Goal: Transaction & Acquisition: Book appointment/travel/reservation

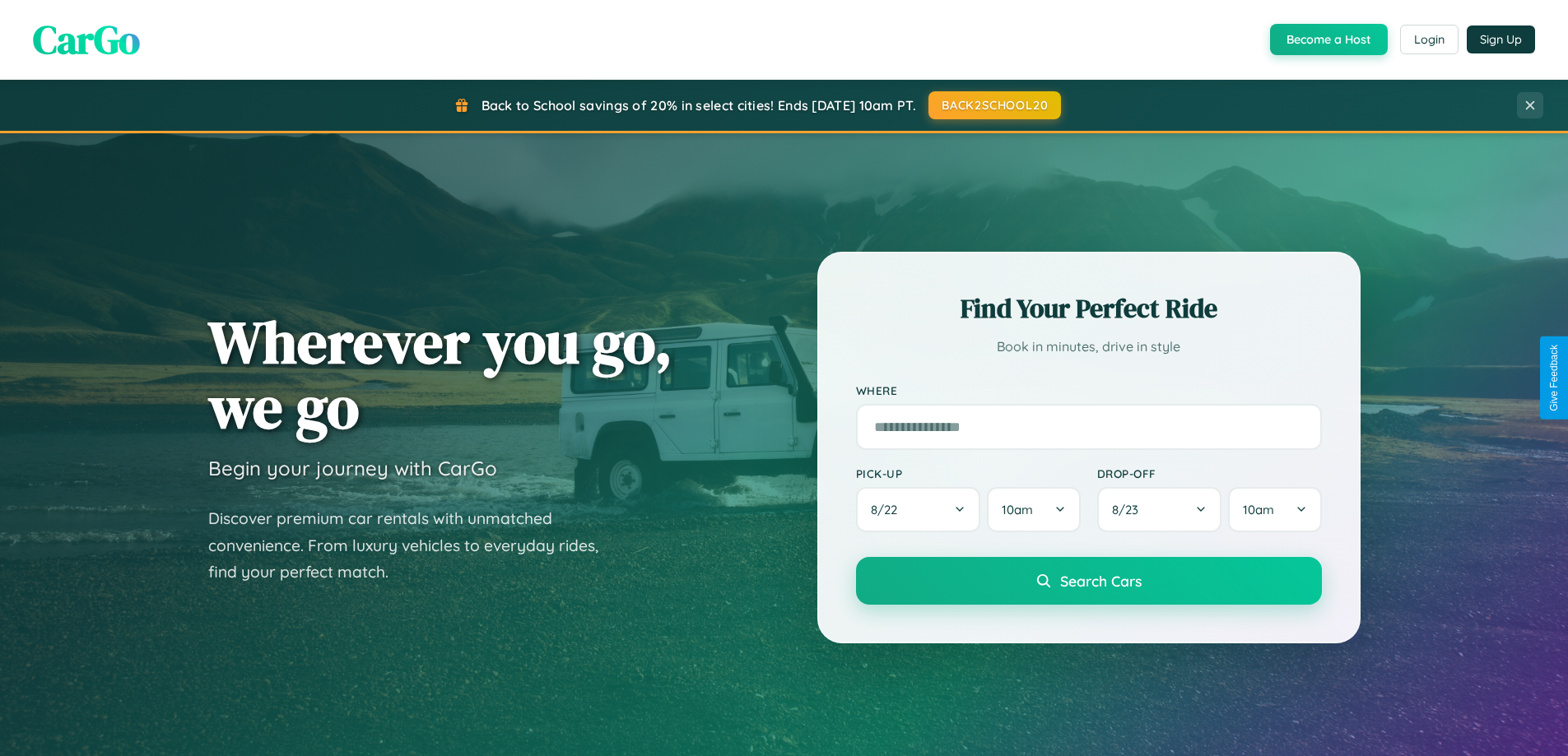
scroll to position [709, 0]
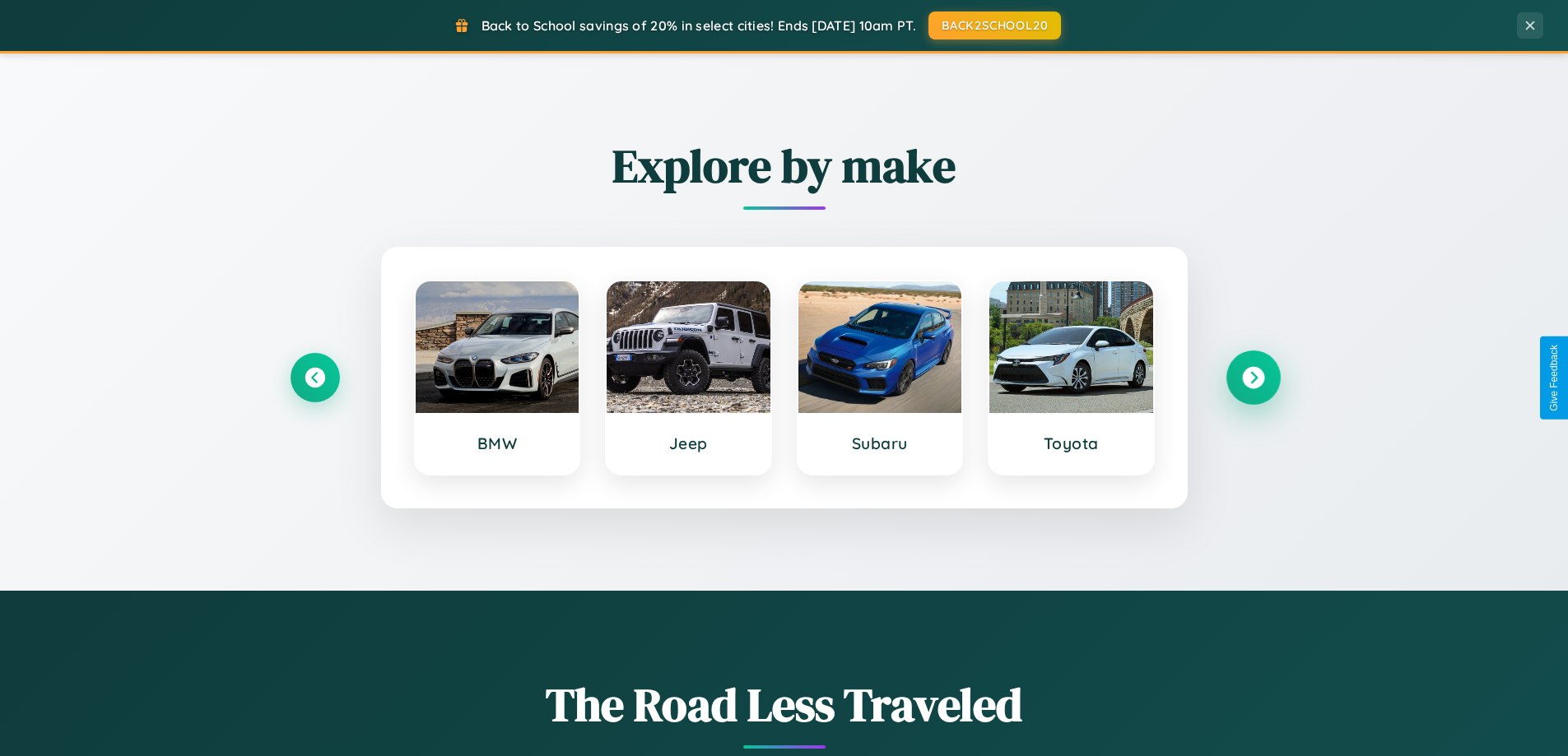
click at [1253, 377] on icon at bounding box center [1253, 377] width 22 height 22
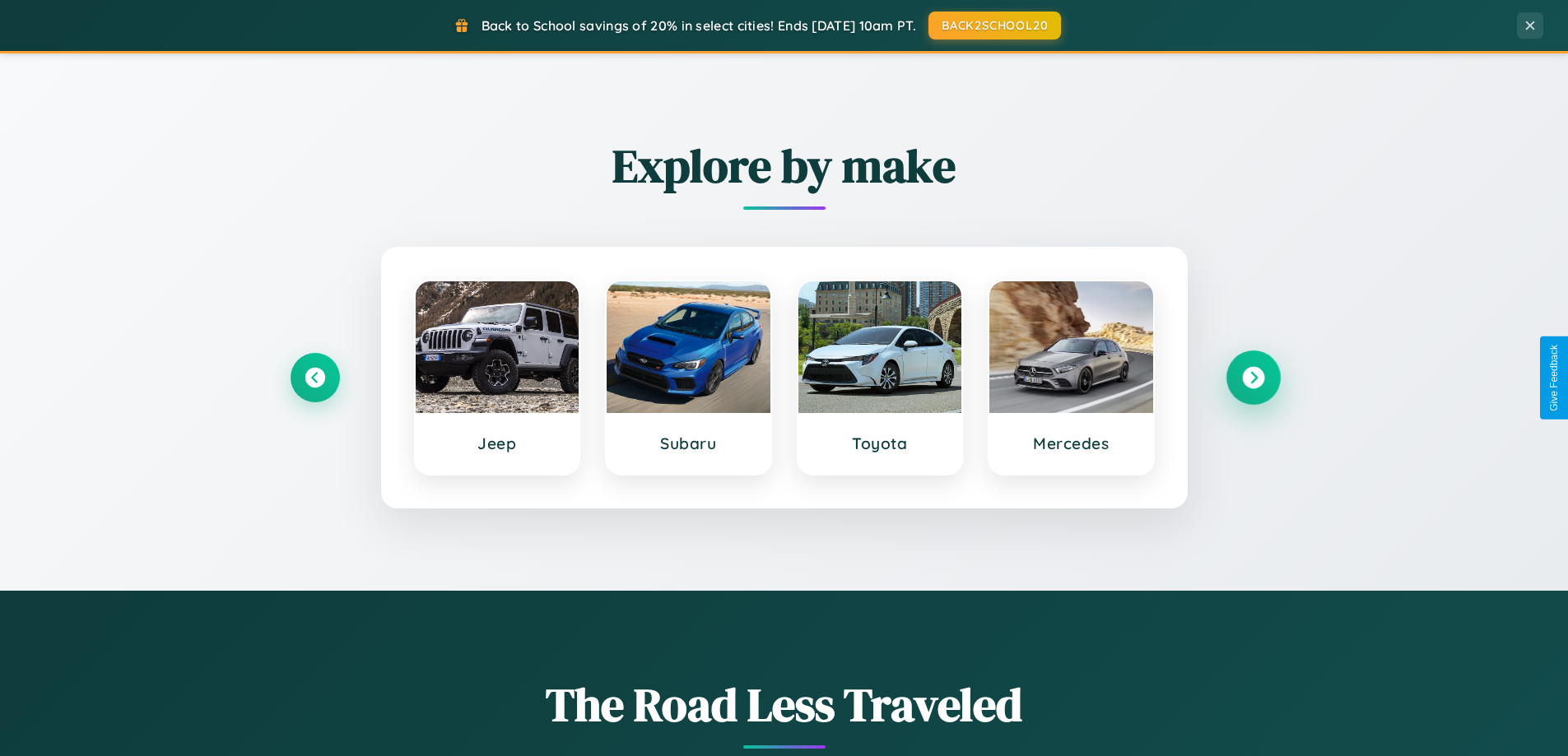
click at [1253, 377] on icon at bounding box center [1253, 377] width 22 height 22
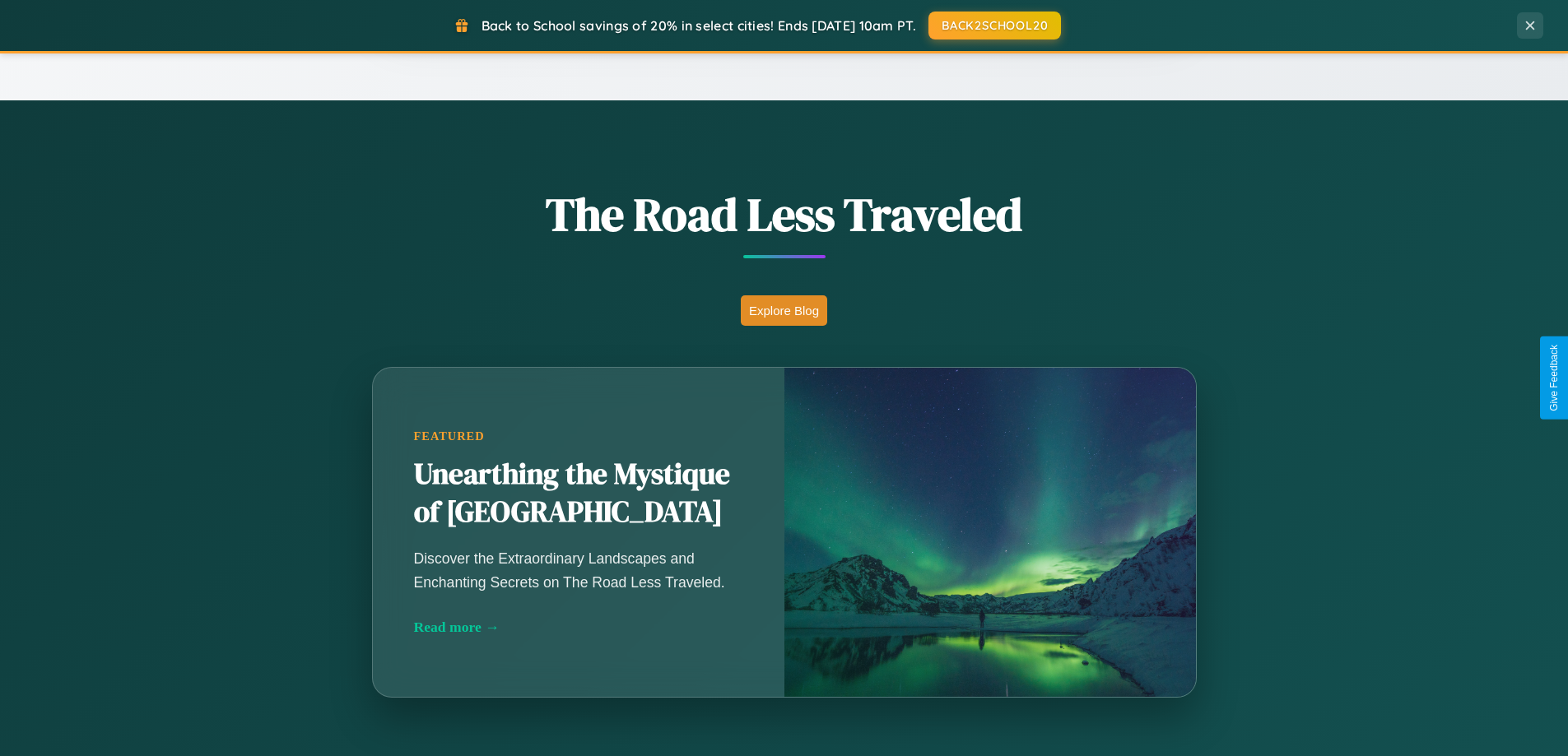
scroll to position [3165, 0]
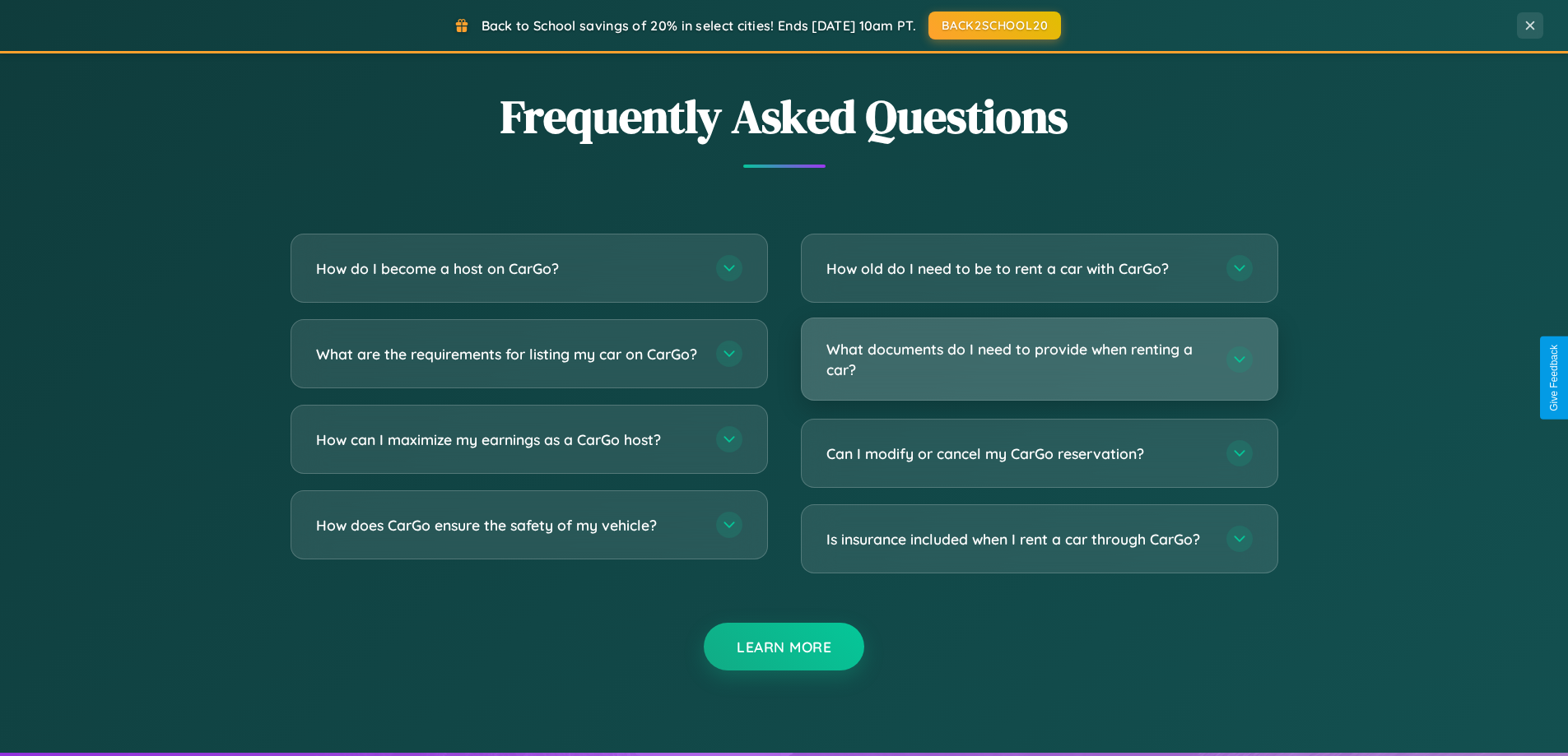
click at [1039, 358] on h3 "What documents do I need to provide when renting a car?" at bounding box center [1018, 358] width 384 height 40
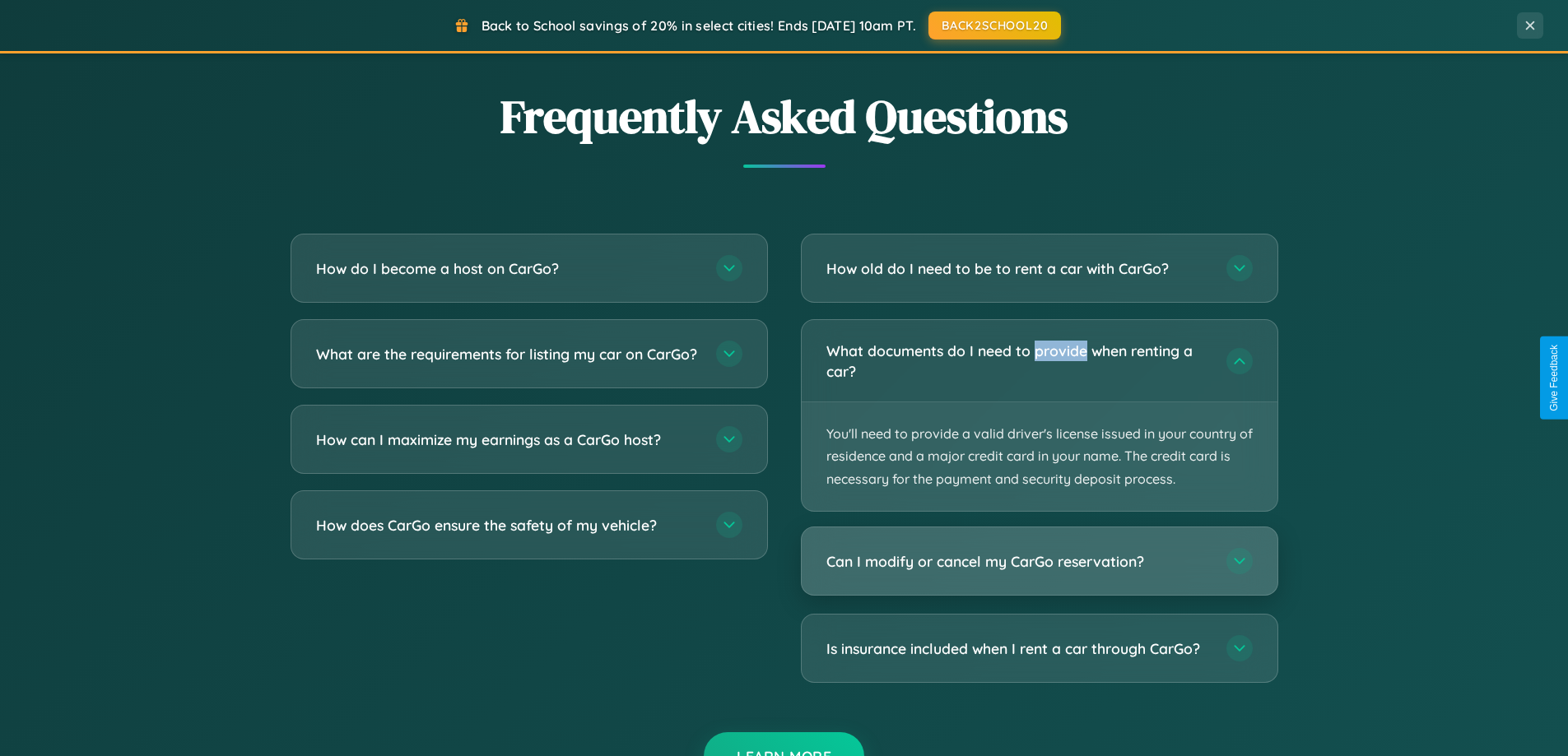
click at [1039, 562] on h3 "Can I modify or cancel my CarGo reservation?" at bounding box center [1018, 561] width 384 height 20
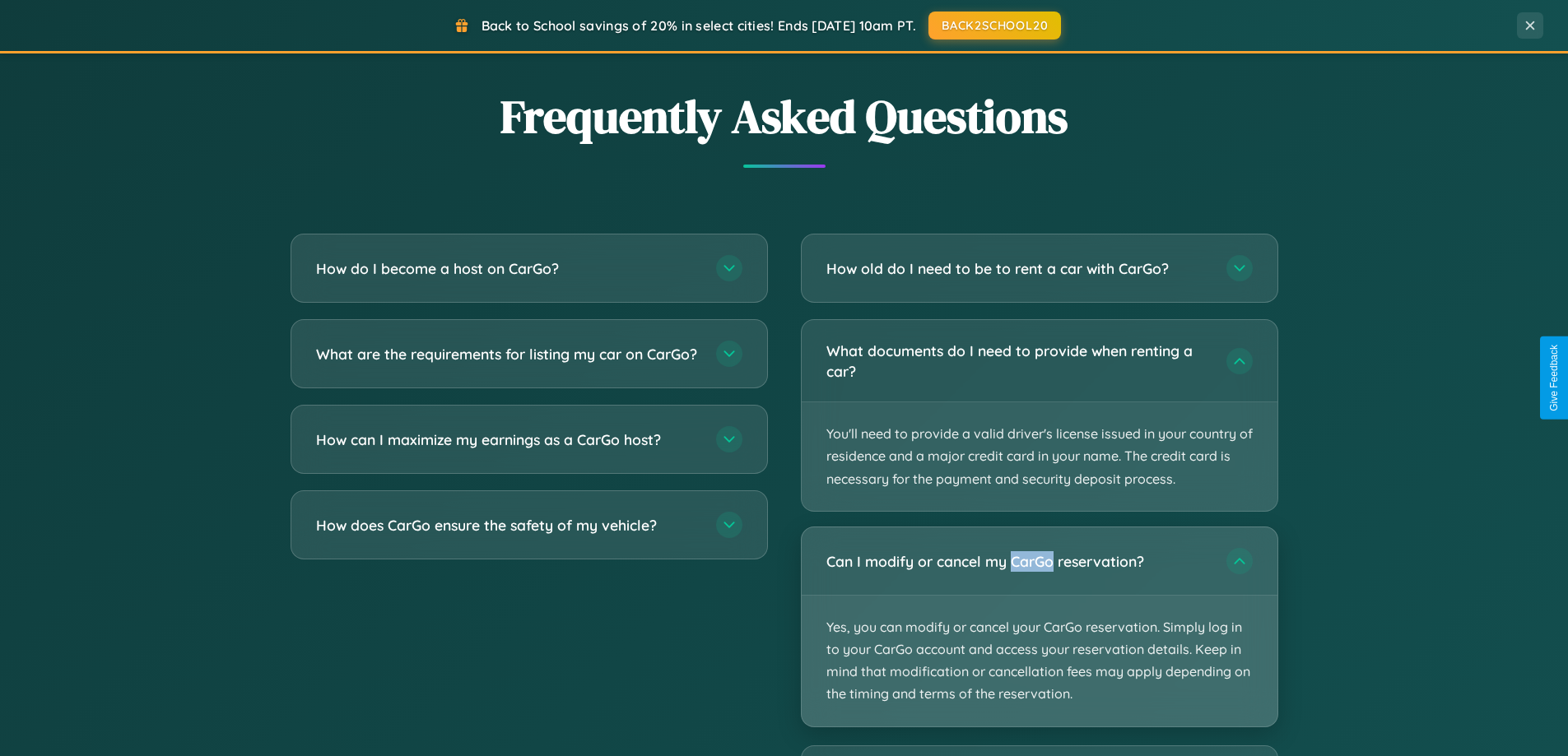
click at [1039, 626] on p "Yes, you can modify or cancel your CarGo reservation. Simply log in to your Car…" at bounding box center [1040, 660] width 476 height 130
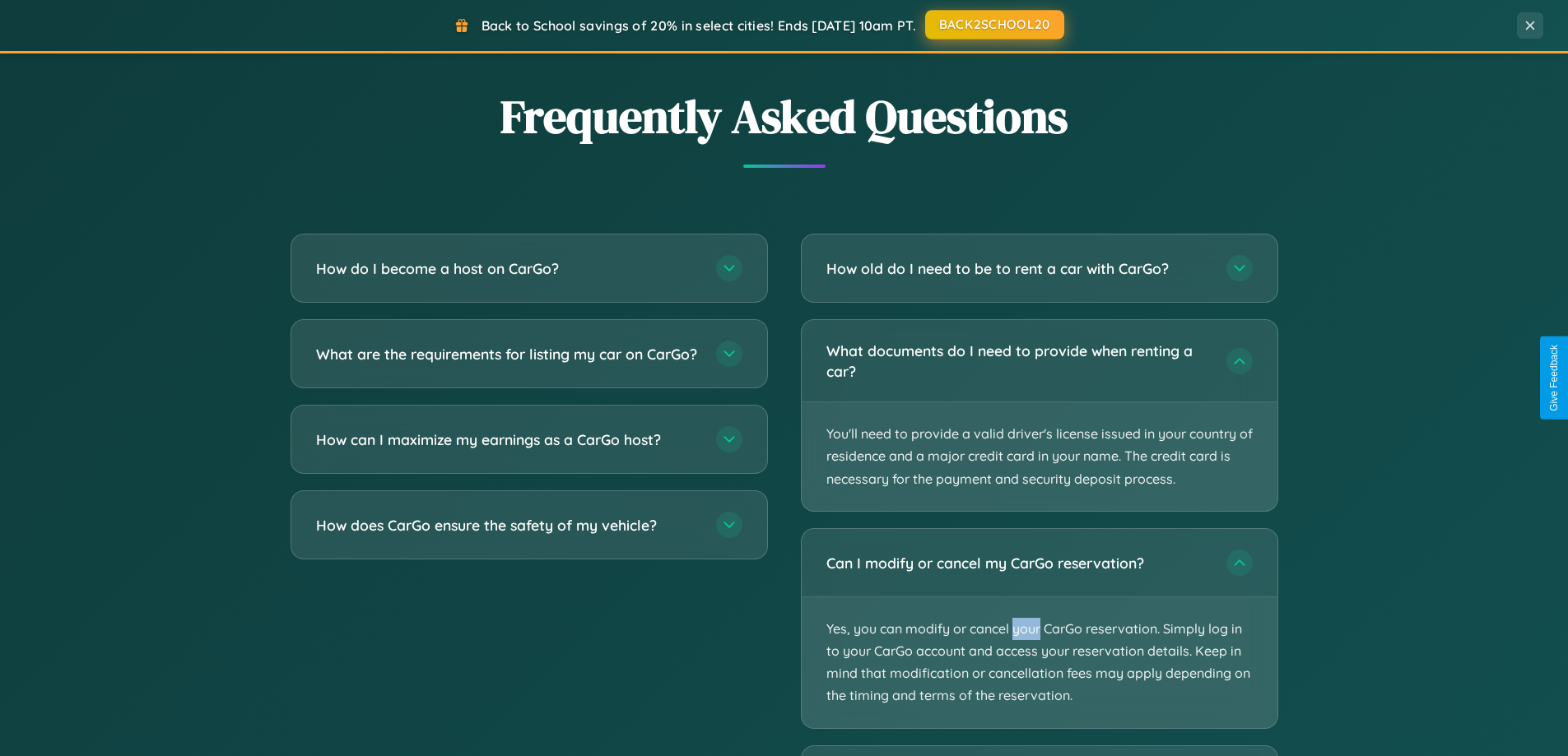
click at [994, 25] on button "BACK2SCHOOL20" at bounding box center [994, 24] width 139 height 29
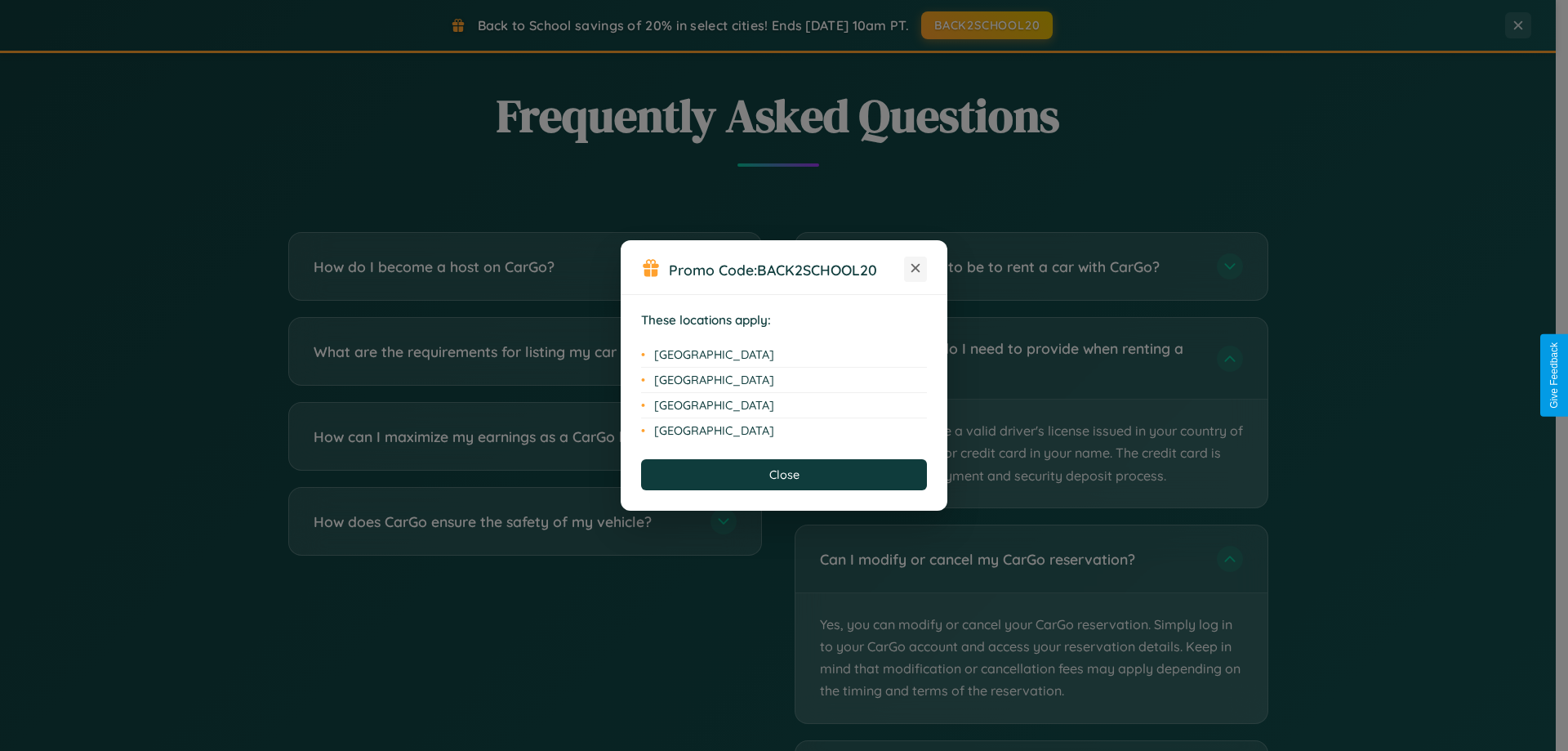
click at [915, 269] on icon at bounding box center [915, 268] width 9 height 9
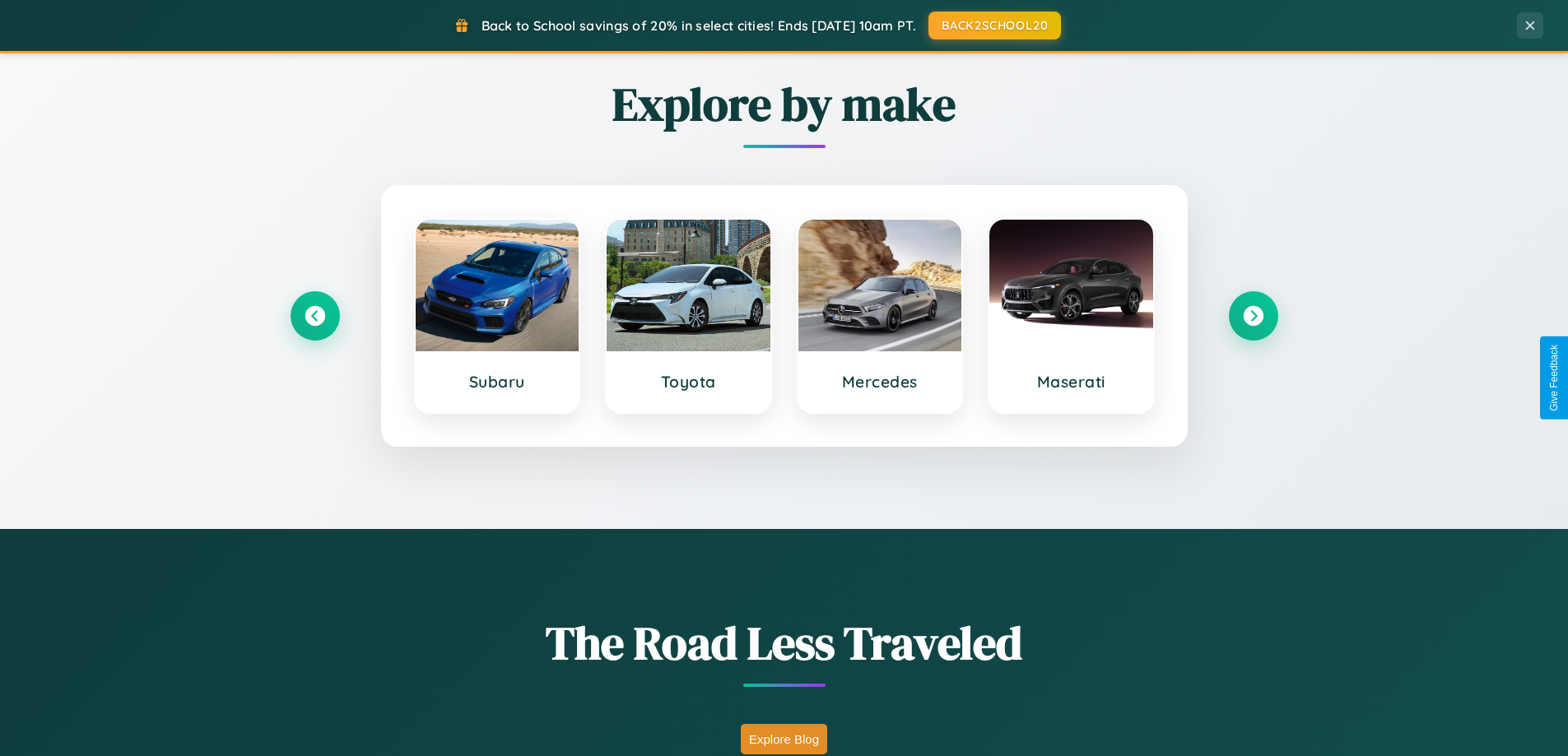
scroll to position [49, 0]
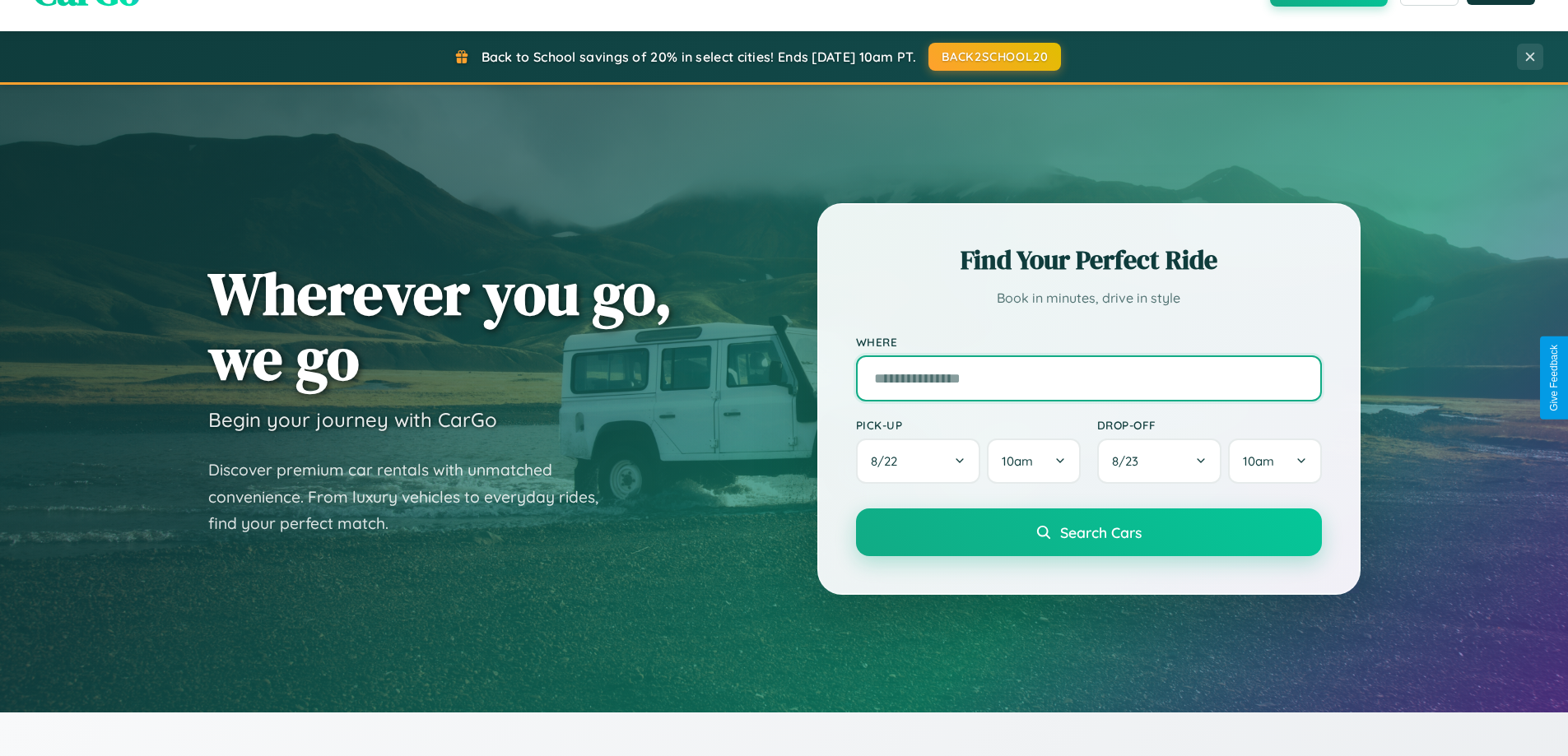
click at [1088, 377] on input "text" at bounding box center [1089, 378] width 466 height 46
type input "******"
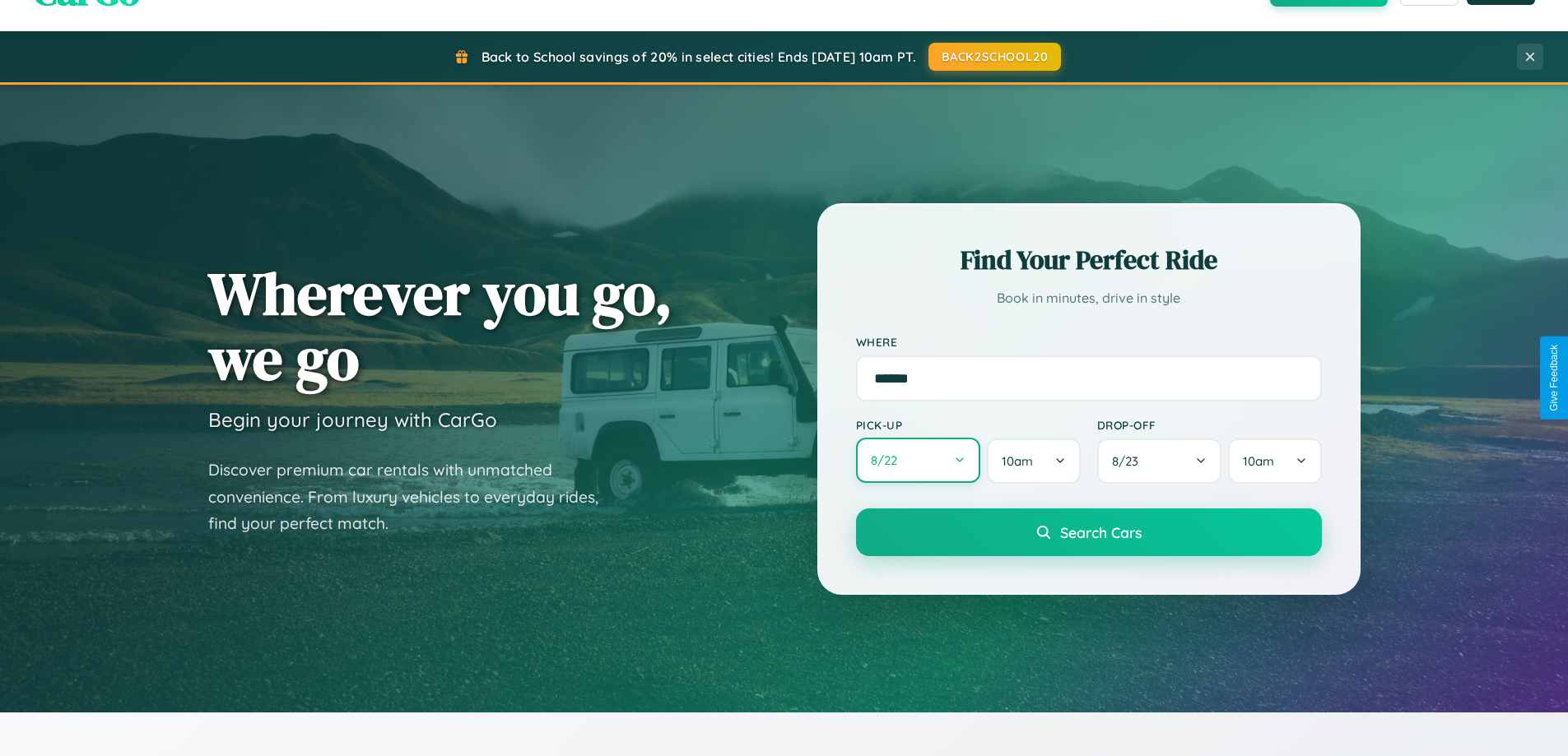
click at [917, 461] on button "8 / 22" at bounding box center [918, 460] width 125 height 45
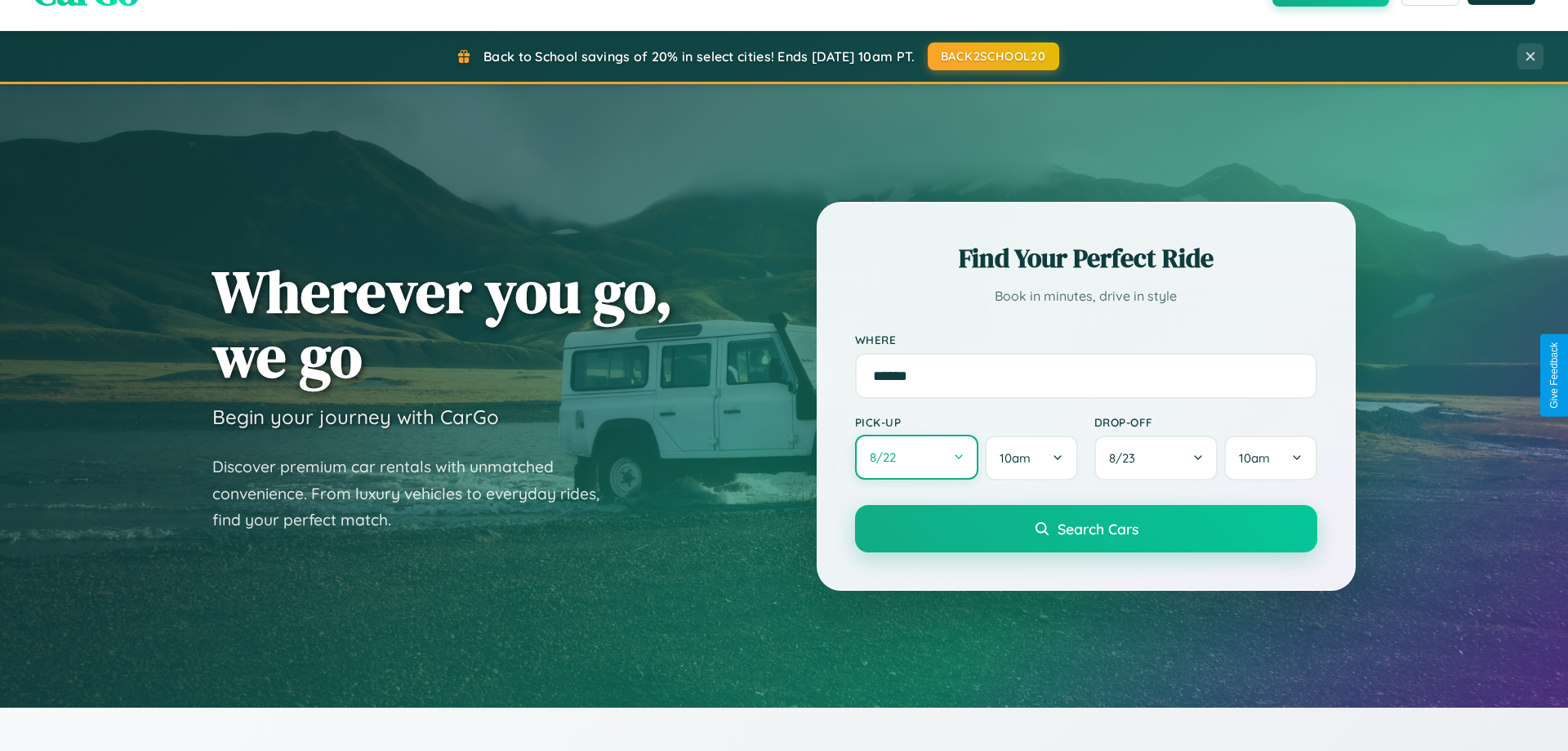
select select "*"
select select "****"
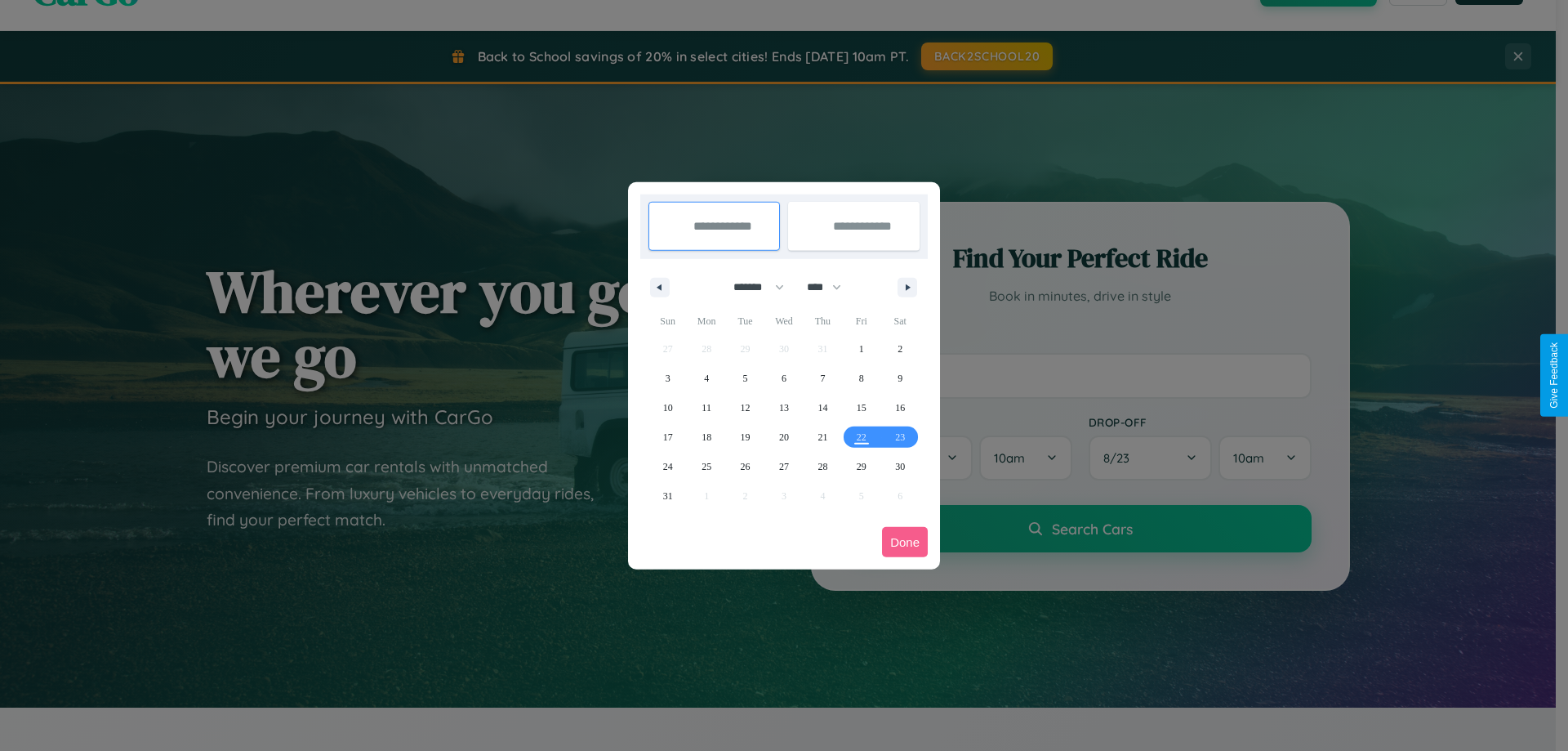
drag, startPoint x: 751, startPoint y: 286, endPoint x: 784, endPoint y: 328, distance: 53.4
click at [751, 286] on select "******* ******** ***** ***** *** **** **** ****** ********* ******* ******** **…" at bounding box center [755, 287] width 70 height 27
select select "*"
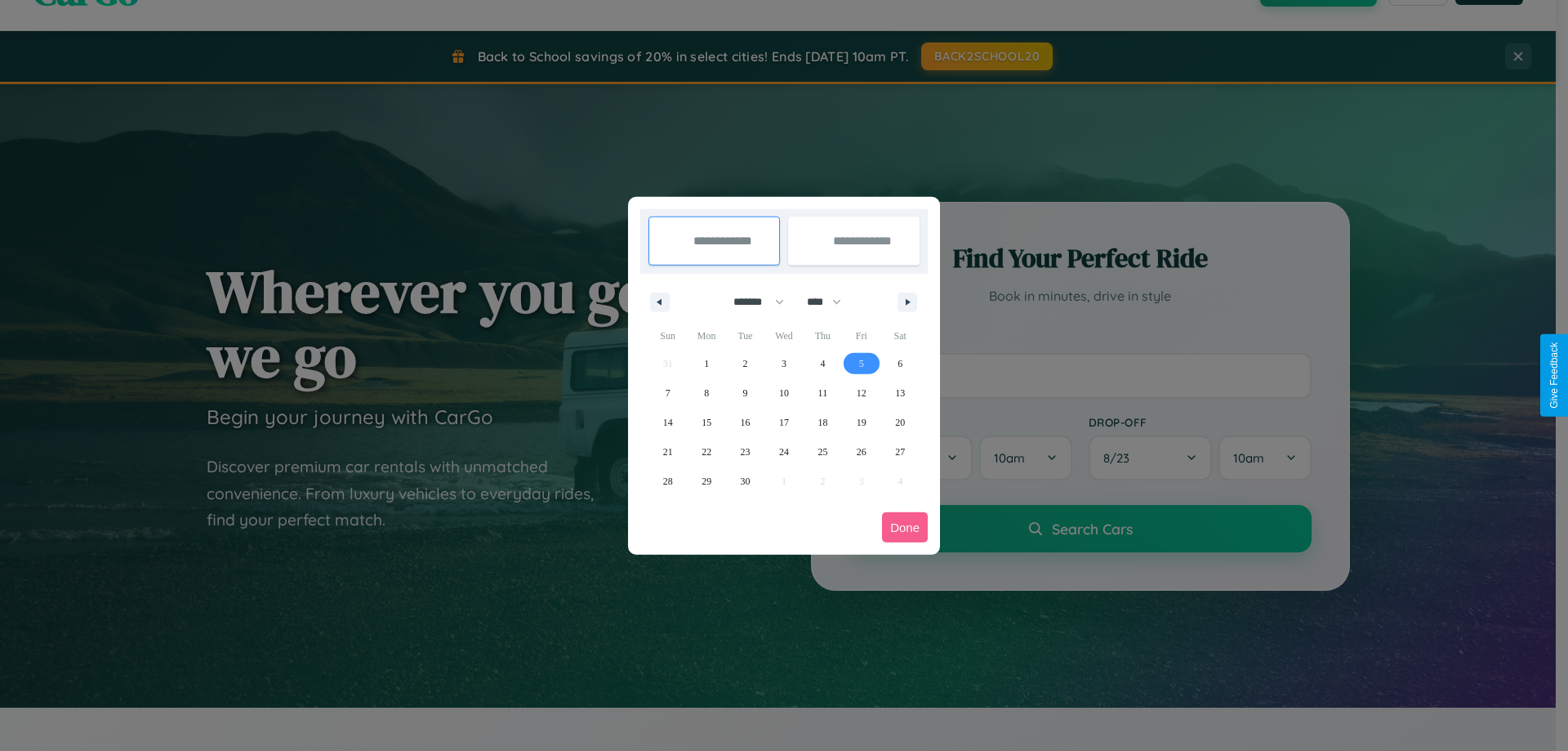
click at [861, 363] on span "5" at bounding box center [862, 363] width 5 height 29
type input "**********"
click at [861, 392] on span "12" at bounding box center [861, 392] width 10 height 29
type input "**********"
click at [905, 527] on button "Done" at bounding box center [905, 527] width 46 height 30
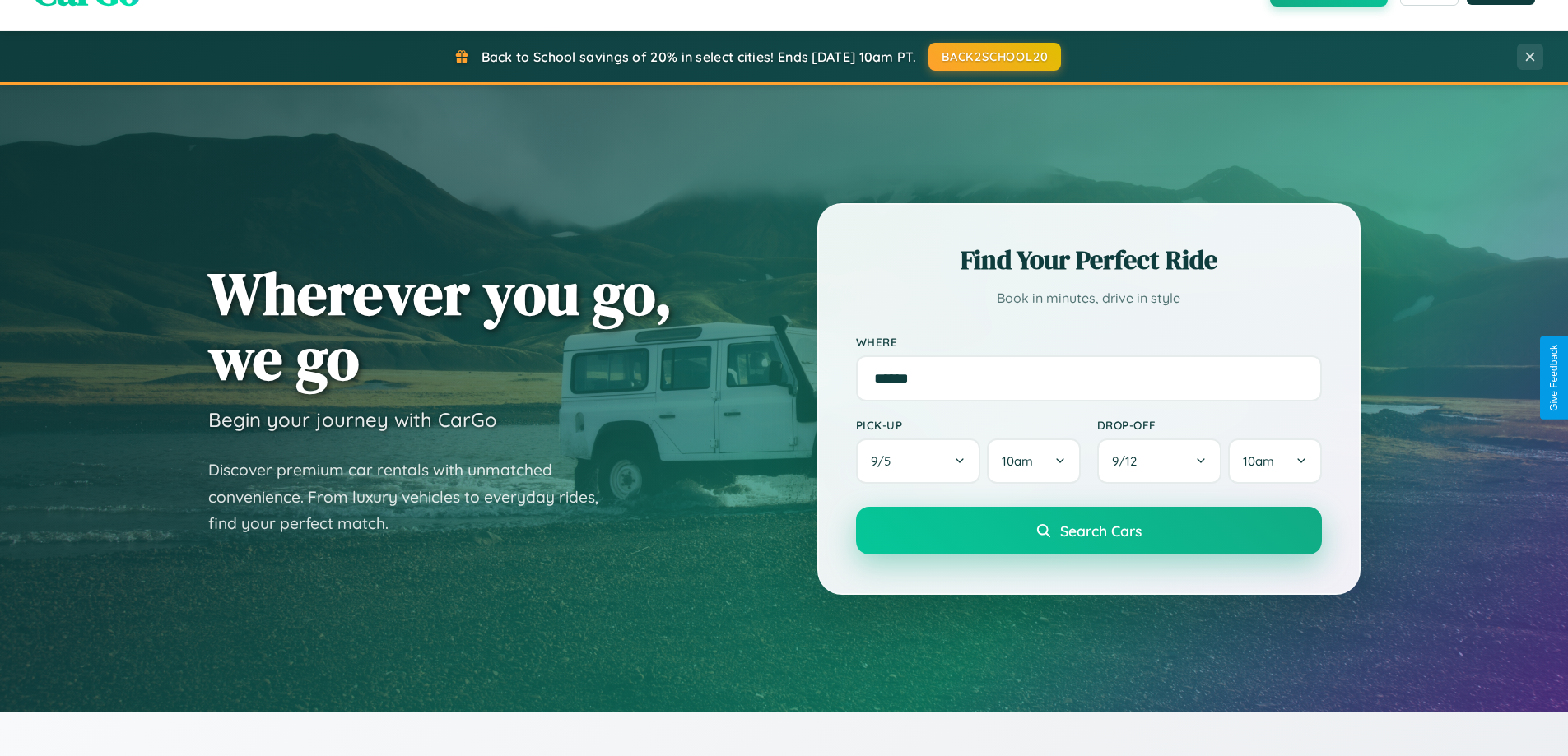
click at [1088, 531] on span "Search Cars" at bounding box center [1101, 531] width 82 height 18
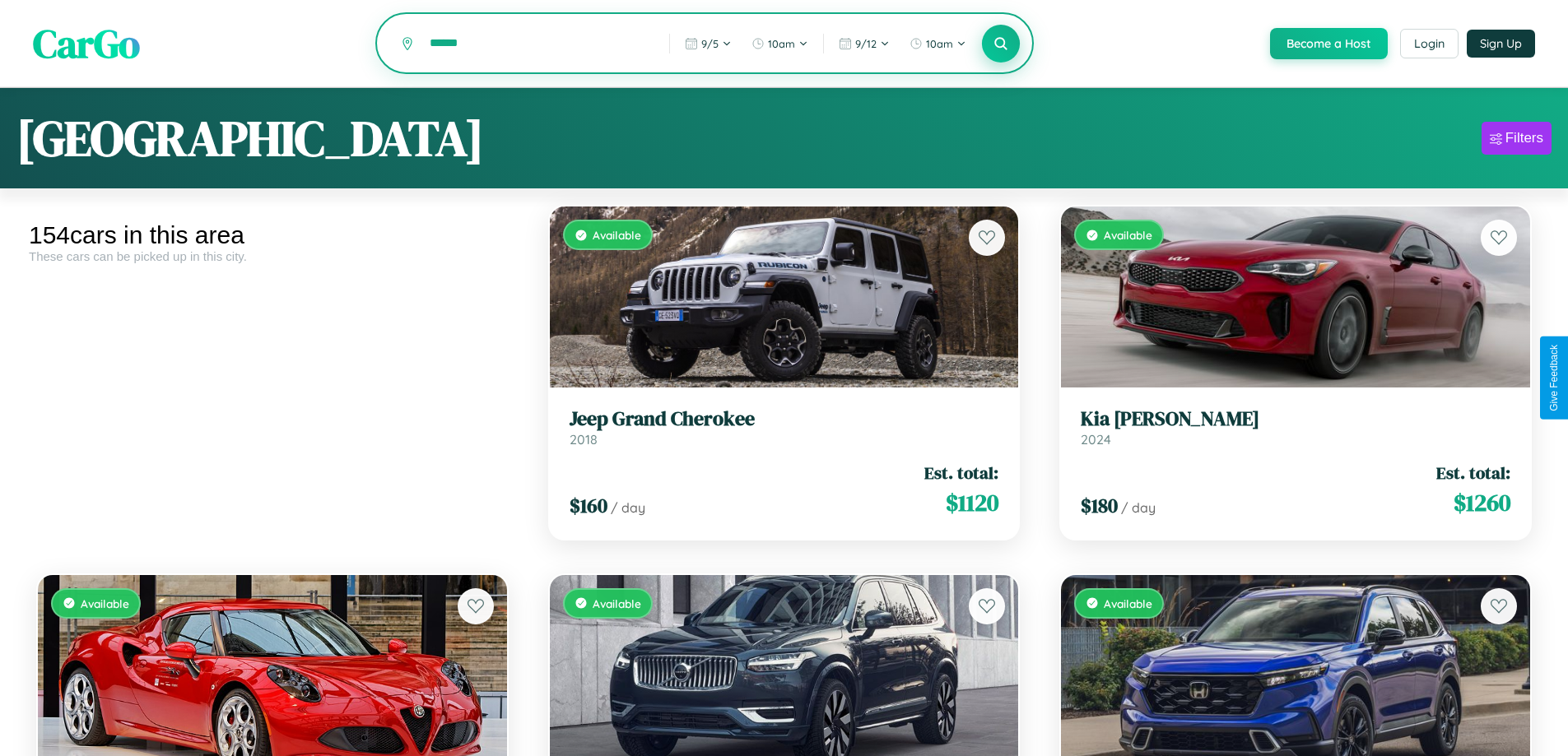
type input "******"
click at [1000, 44] on icon at bounding box center [1002, 43] width 16 height 16
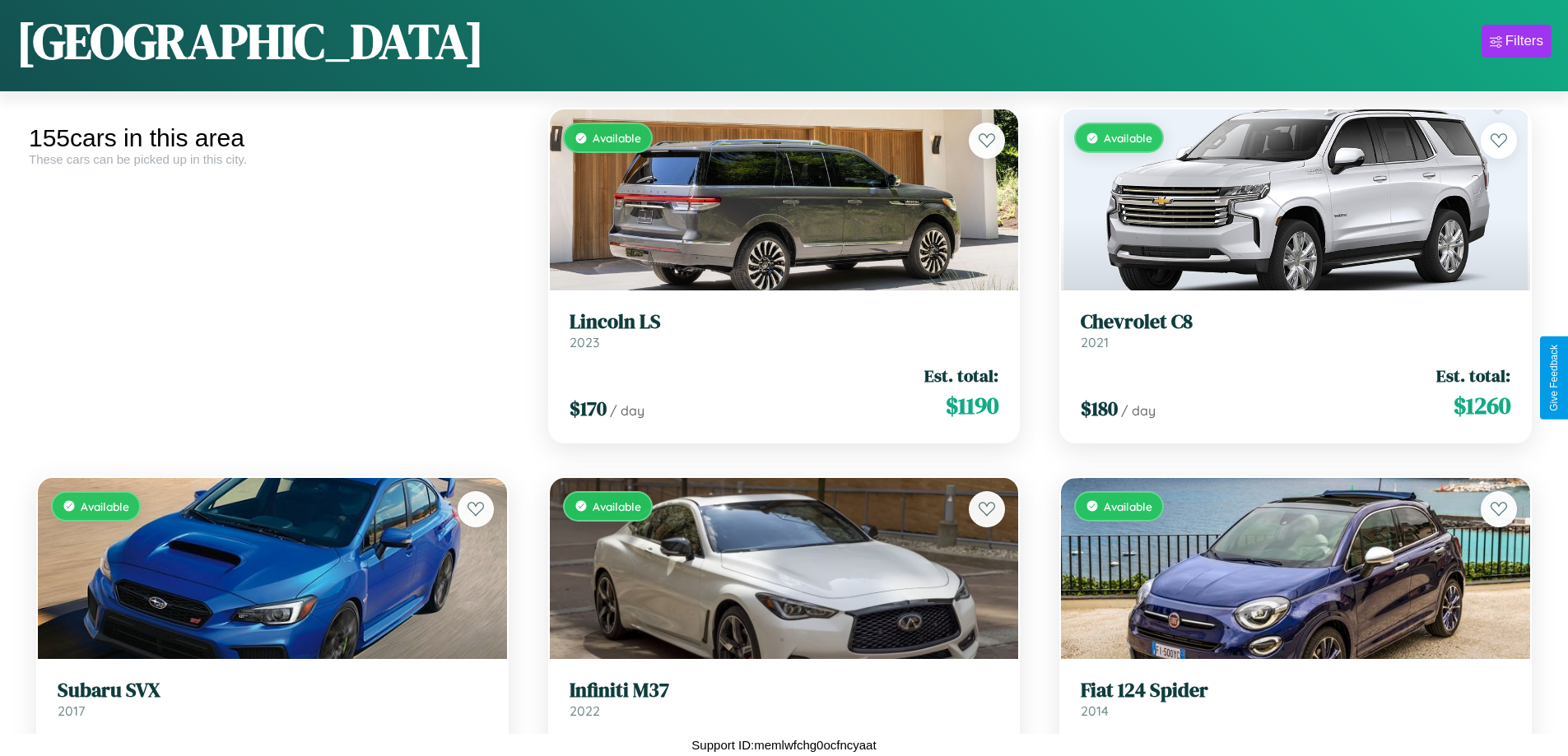
scroll to position [13490, 0]
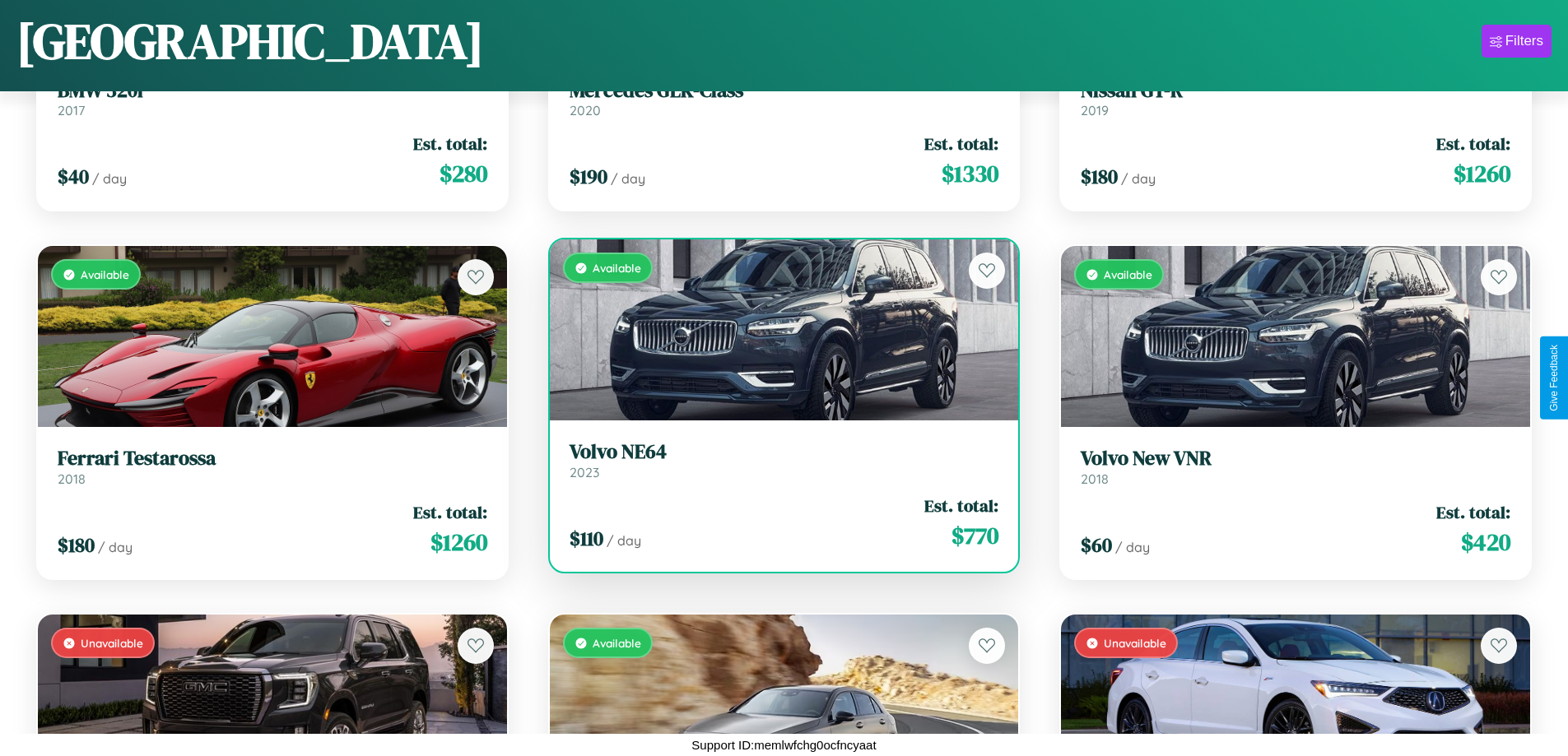
click at [777, 464] on link "Volvo NE64 2023" at bounding box center [784, 460] width 430 height 40
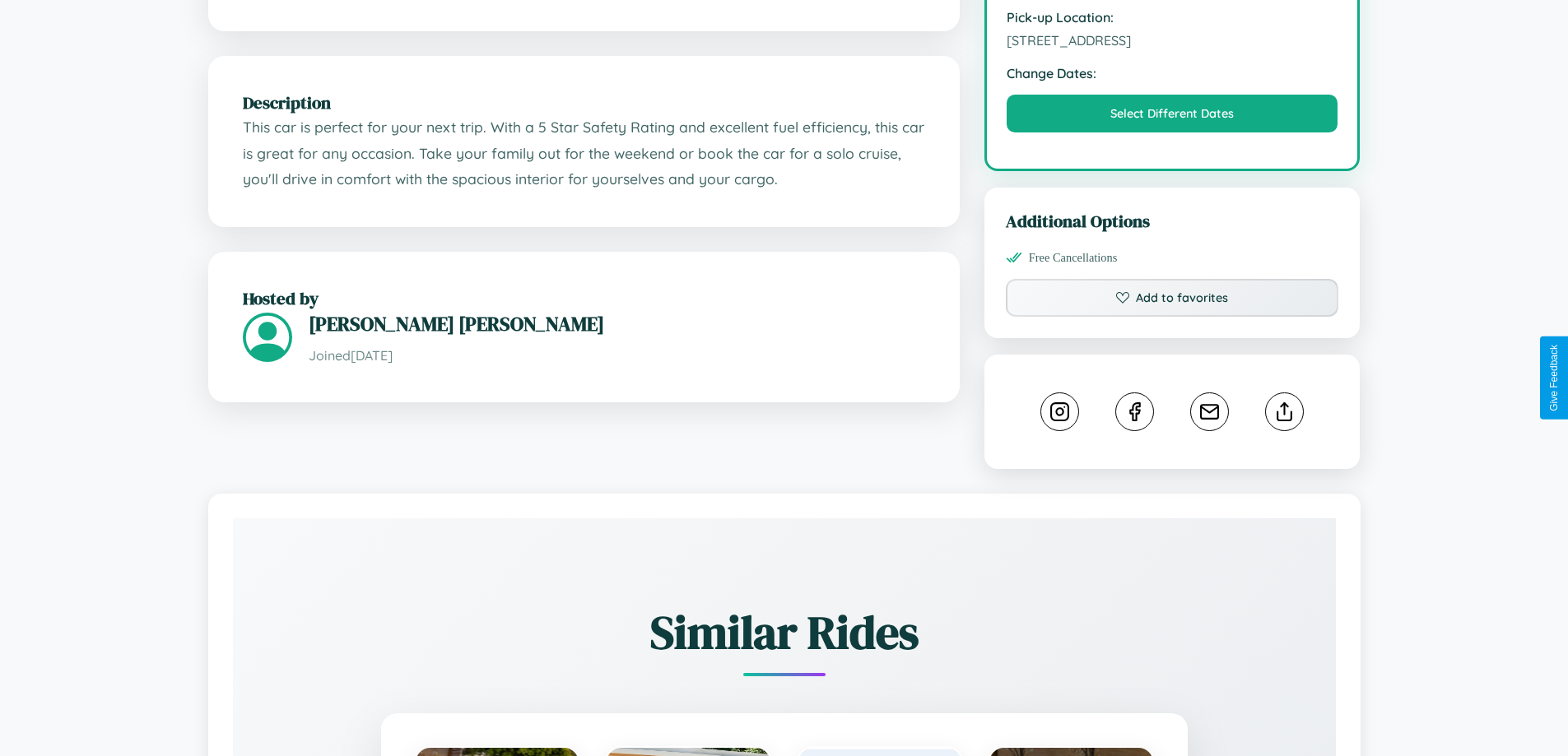
scroll to position [540, 0]
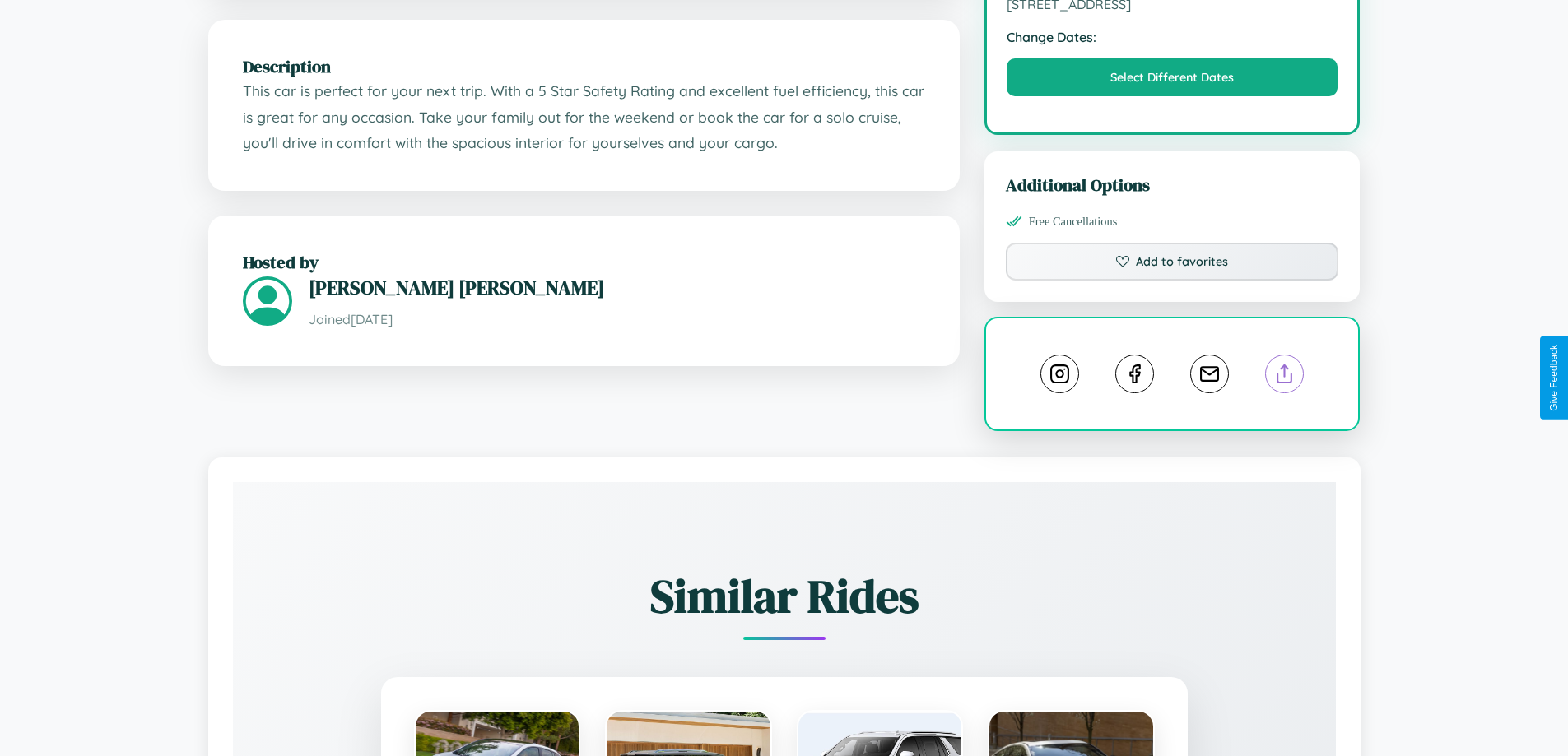
click at [1285, 376] on line at bounding box center [1285, 371] width 0 height 12
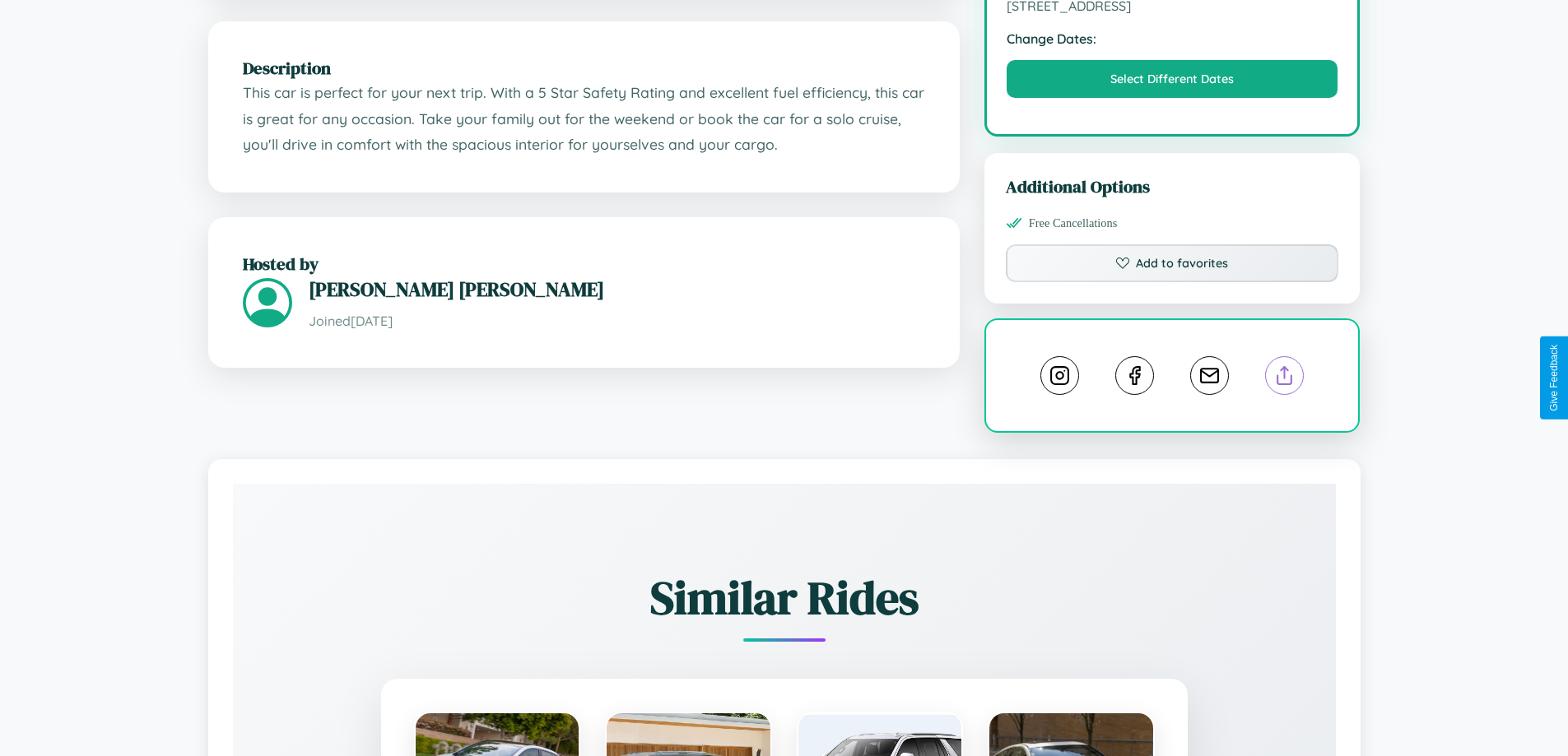
scroll to position [0, 0]
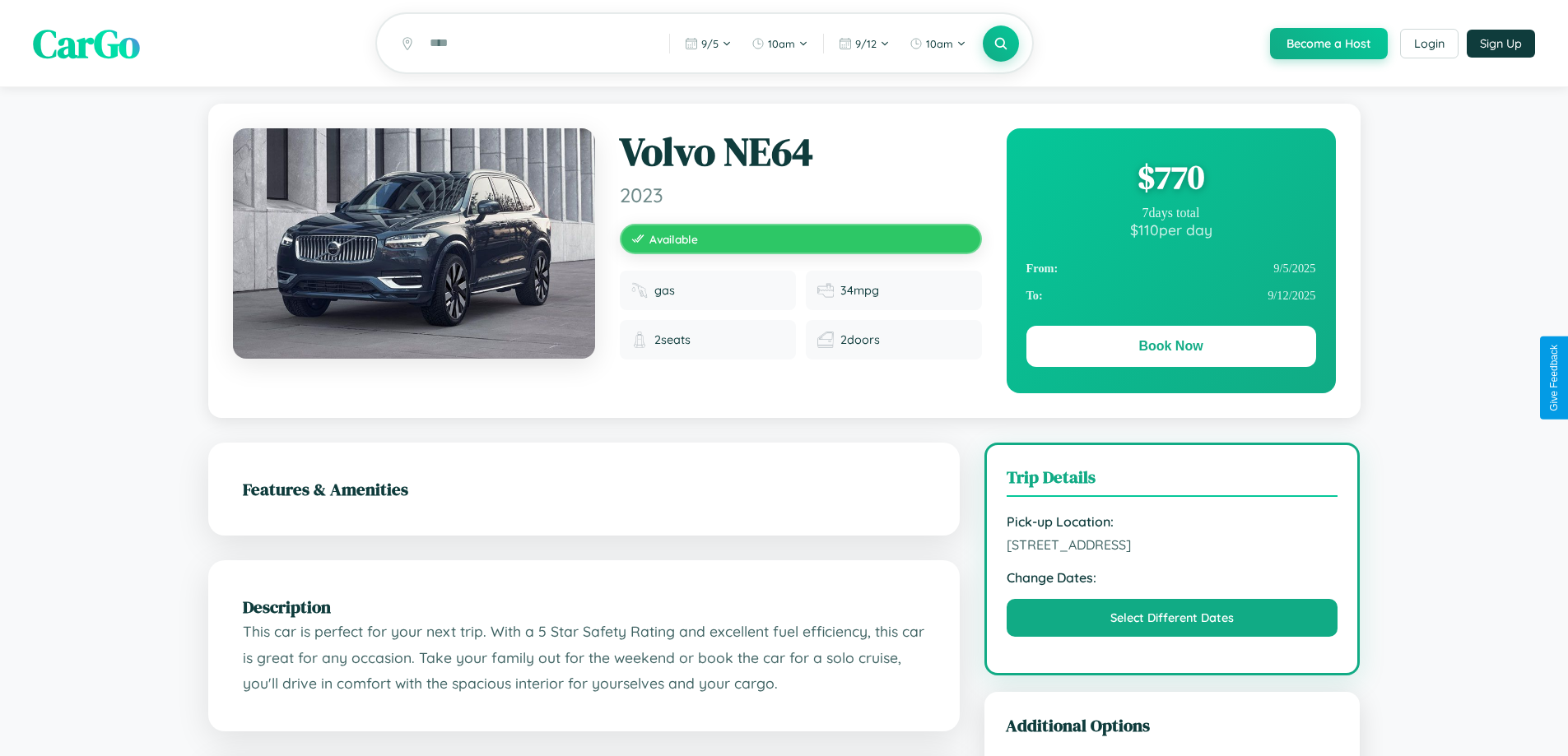
click at [1170, 179] on div "$ 770" at bounding box center [1171, 177] width 289 height 44
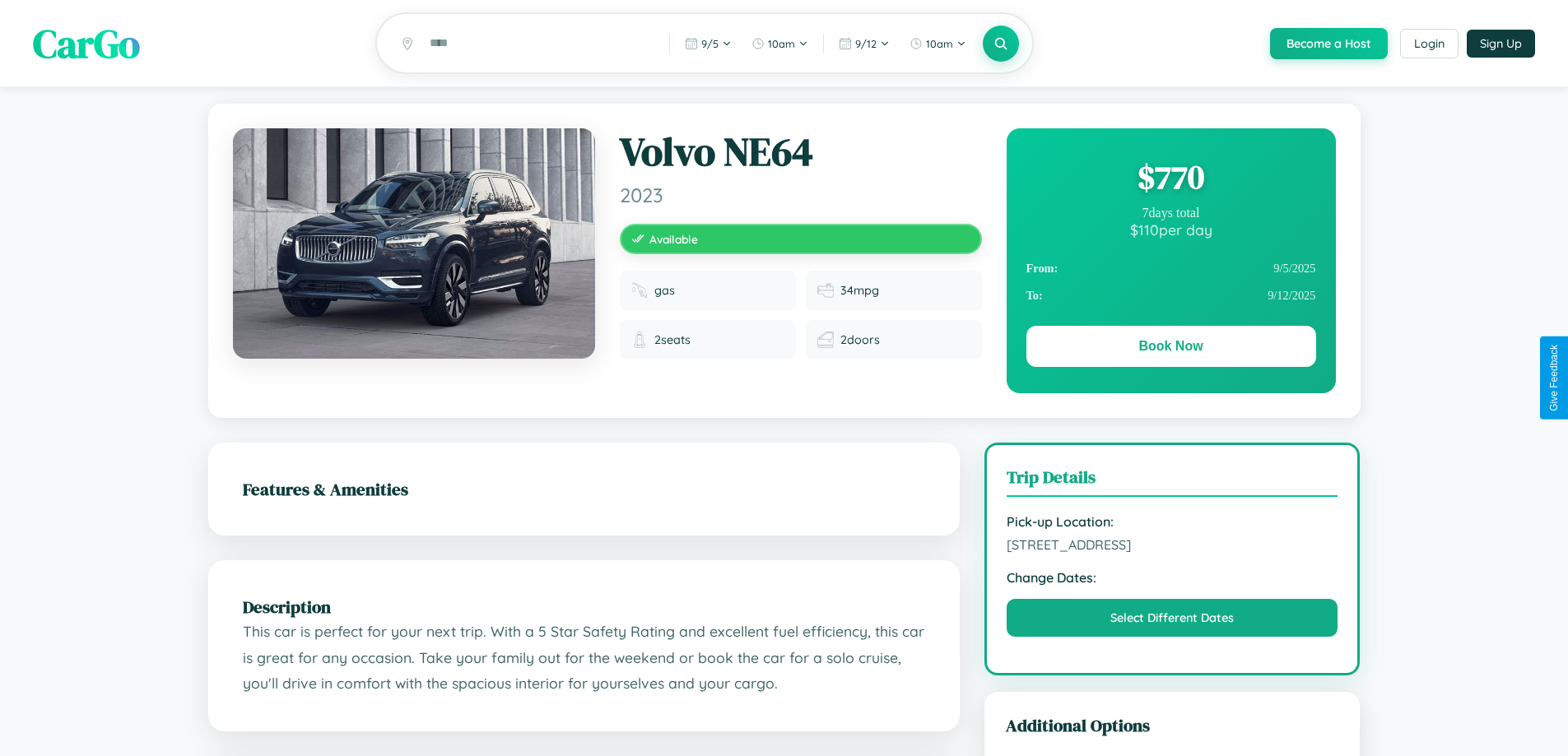
click at [1170, 179] on div "$ 770" at bounding box center [1171, 177] width 289 height 44
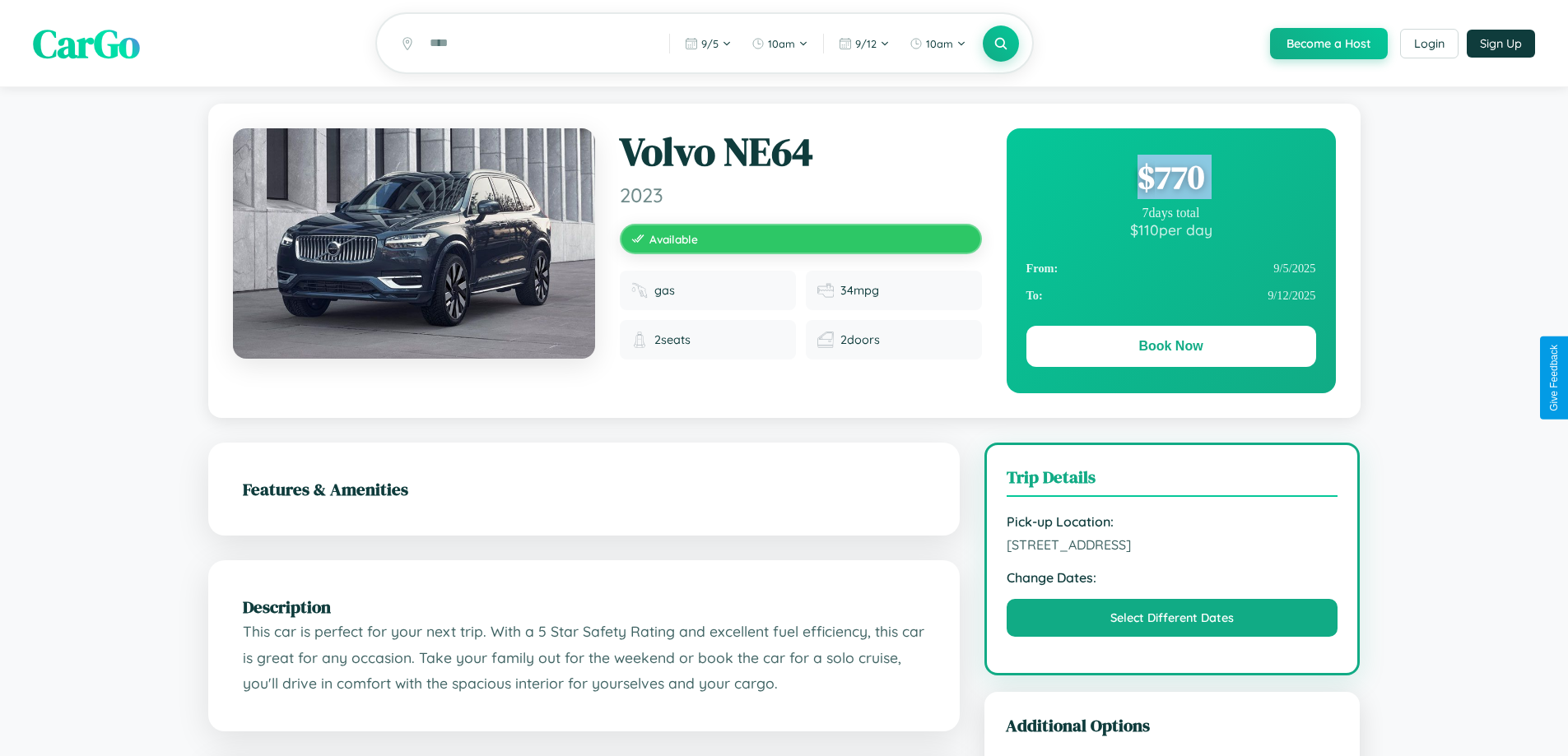
click at [1170, 179] on div "$ 770" at bounding box center [1171, 177] width 289 height 44
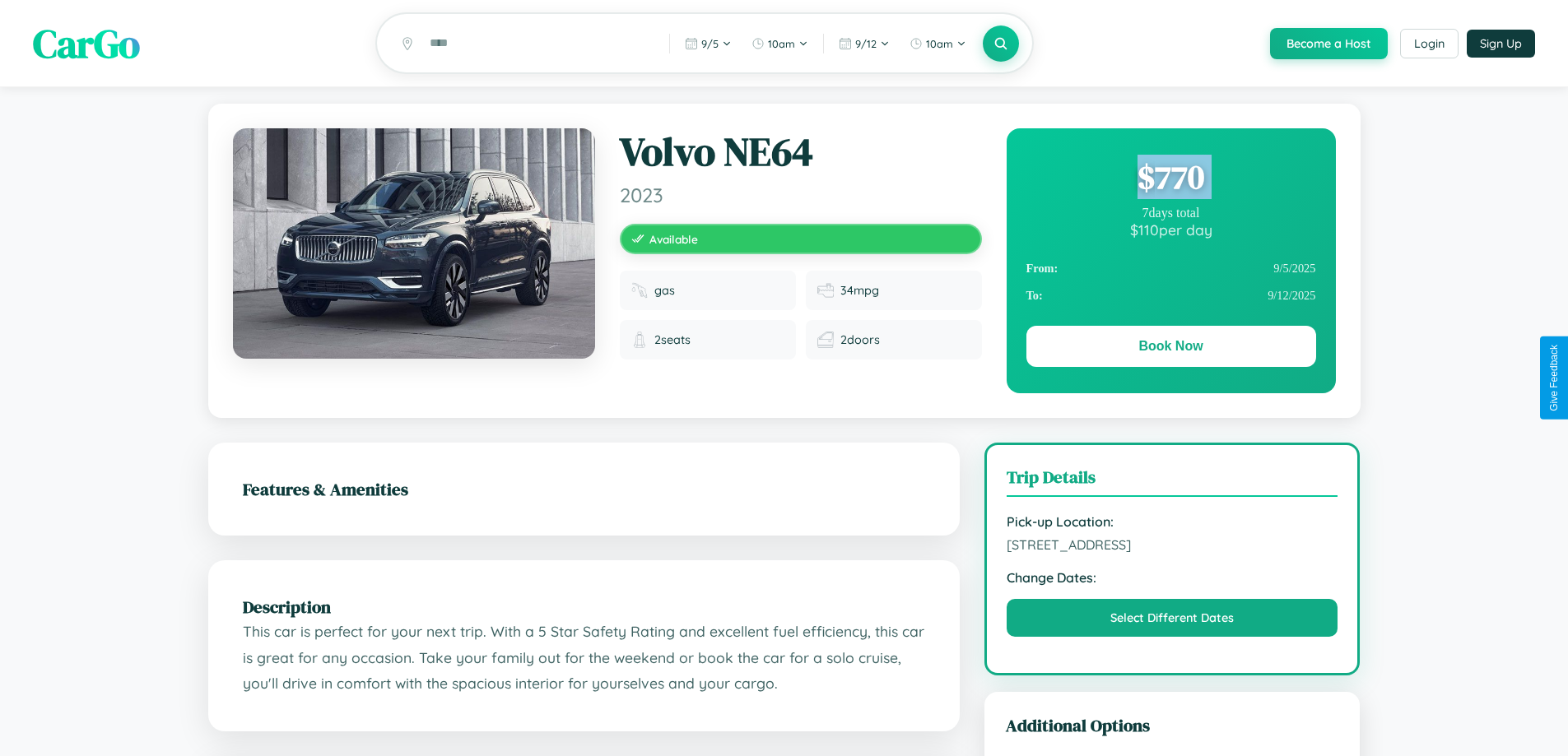
click at [1170, 179] on div "$ 770" at bounding box center [1171, 177] width 289 height 44
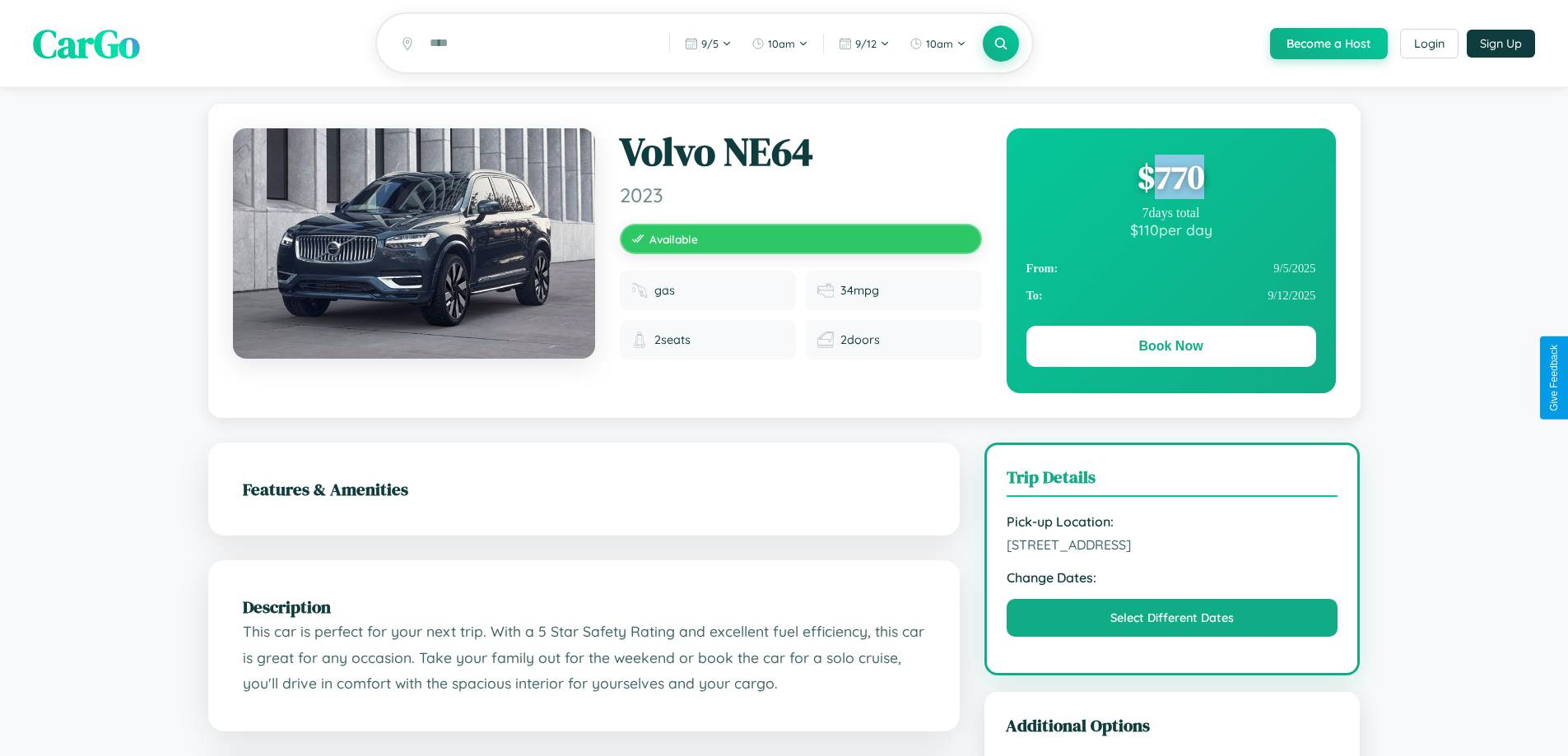
click at [1170, 179] on div "$ 770" at bounding box center [1171, 177] width 289 height 44
